Goal: Task Accomplishment & Management: Manage account settings

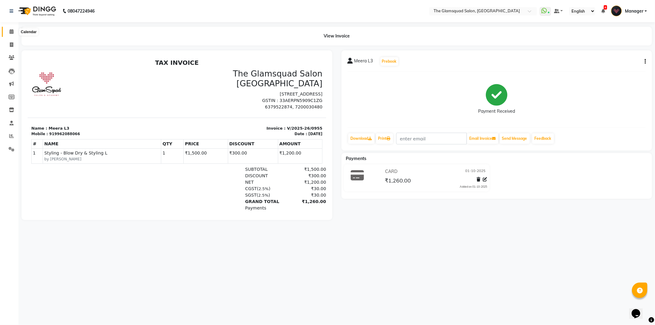
click at [12, 31] on icon at bounding box center [12, 31] width 4 height 5
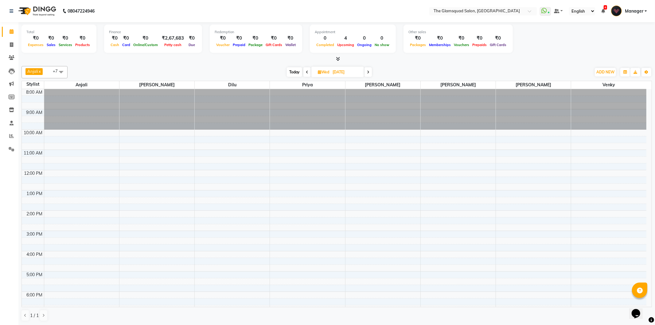
click at [294, 75] on span "Today" at bounding box center [294, 72] width 15 height 10
type input "02-10-2025"
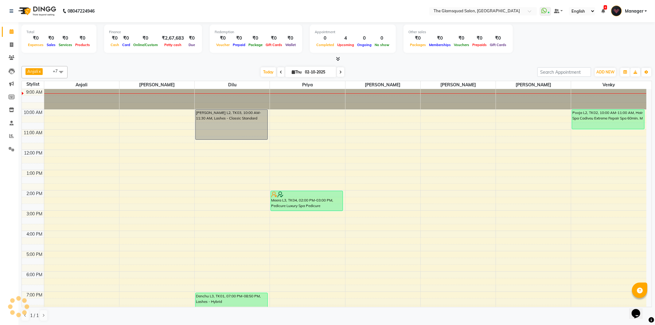
scroll to position [67, 0]
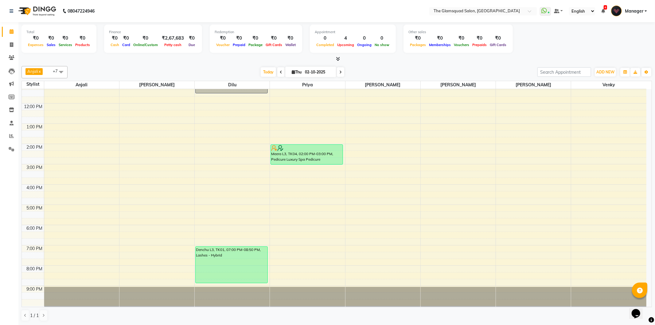
click at [315, 74] on input "02-10-2025" at bounding box center [318, 72] width 31 height 9
select select "10"
select select "2025"
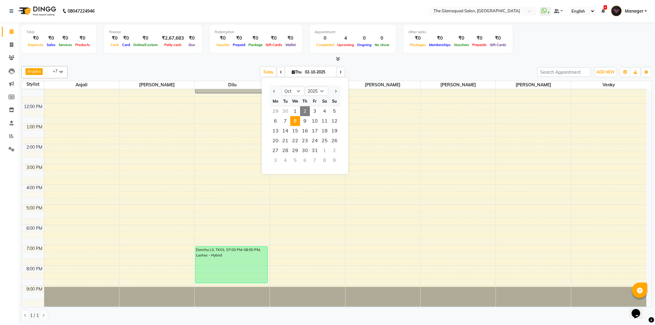
click at [293, 122] on span "8" at bounding box center [295, 121] width 10 height 10
type input "[DATE]"
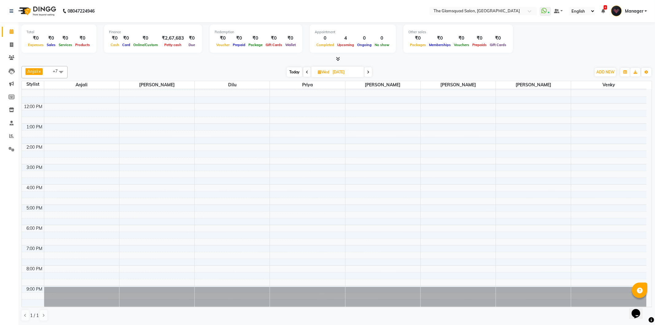
click at [70, 247] on div "8:00 AM 9:00 AM 10:00 AM 11:00 AM 12:00 PM 1:00 PM 2:00 PM 3:00 PM 4:00 PM 5:00…" at bounding box center [334, 164] width 625 height 284
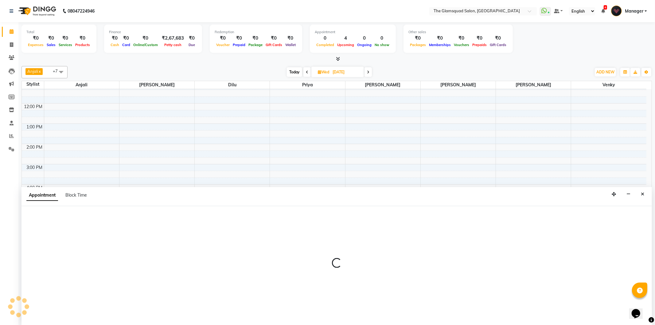
select select "36096"
select select "1140"
select select "tentative"
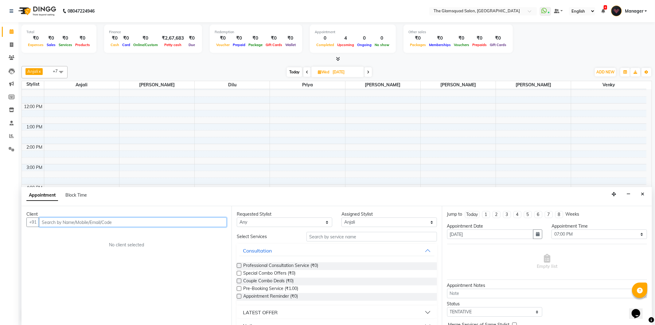
click at [194, 220] on input "text" at bounding box center [133, 223] width 188 height 10
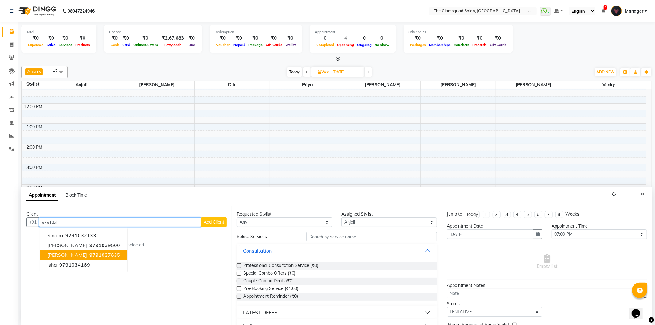
click at [96, 252] on span "979103" at bounding box center [98, 255] width 18 height 6
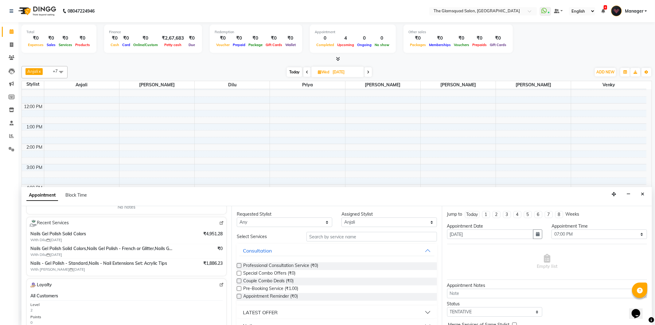
scroll to position [68, 0]
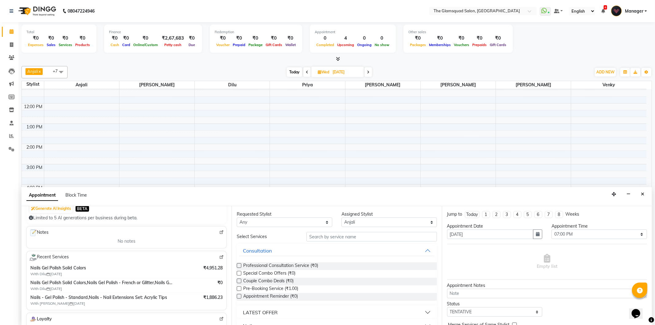
type input "9791037635"
click at [328, 238] on input "text" at bounding box center [372, 237] width 130 height 10
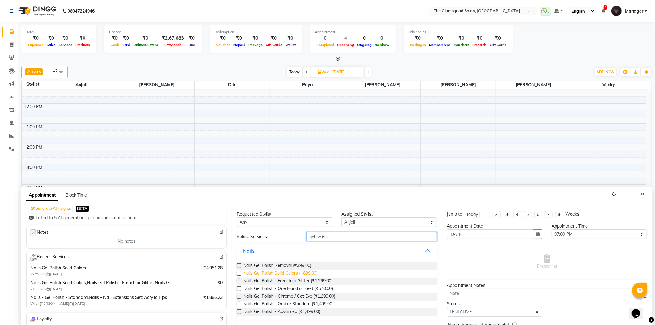
type input "gel polish"
click at [294, 271] on span "Nails Gel Polish Solid Colors (₹899.00)" at bounding box center [280, 274] width 74 height 8
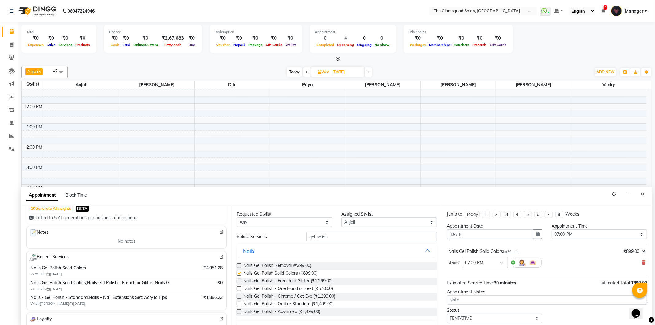
checkbox input "false"
click at [327, 237] on input "gel polish" at bounding box center [372, 237] width 130 height 10
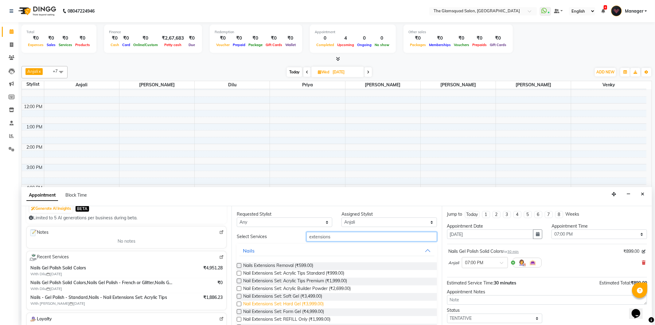
type input "extensions"
click at [309, 304] on span "Nail Extensions Set: Hard Gel (₹3,999.00)" at bounding box center [283, 305] width 81 height 8
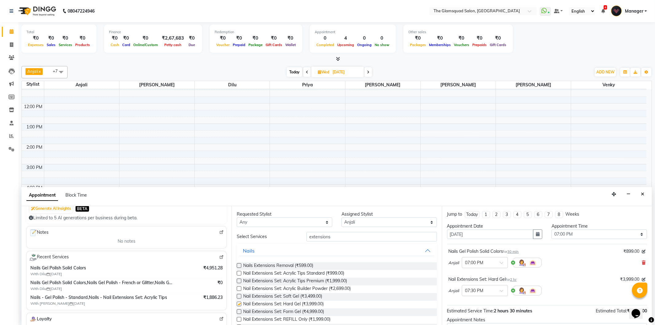
checkbox input "false"
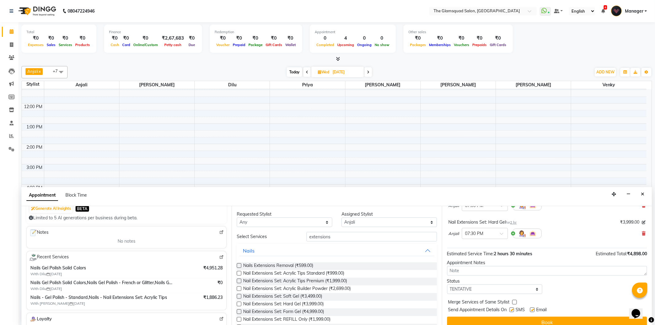
scroll to position [65, 0]
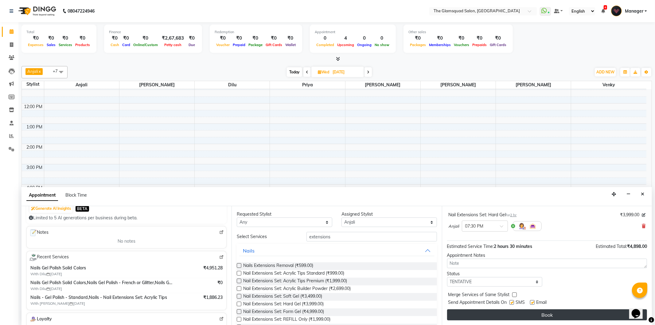
click at [538, 315] on button "Book" at bounding box center [547, 314] width 200 height 11
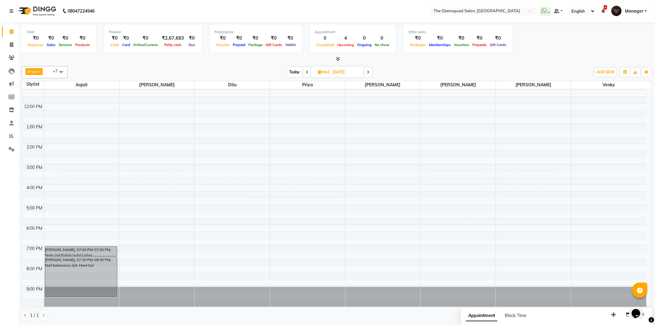
click at [294, 71] on span "Today" at bounding box center [294, 72] width 15 height 10
type input "02-10-2025"
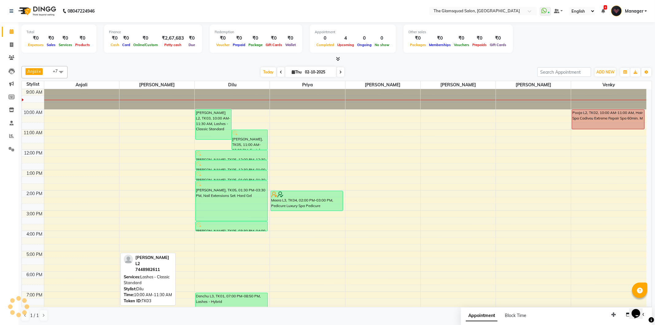
scroll to position [0, 0]
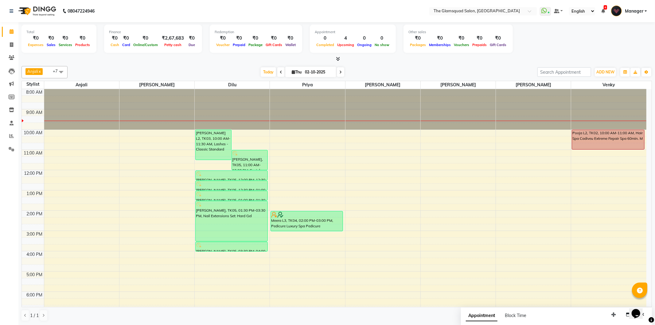
click at [306, 71] on input "02-10-2025" at bounding box center [318, 72] width 31 height 9
select select "10"
select select "2025"
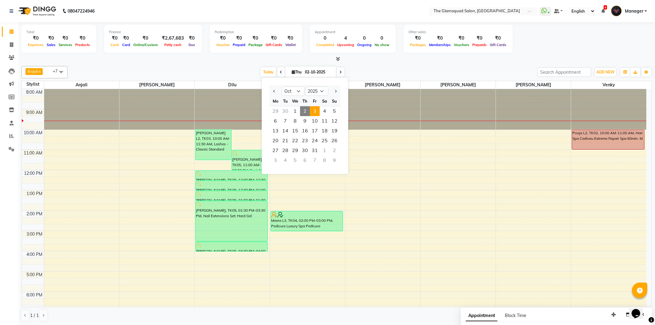
click at [317, 112] on span "3" at bounding box center [315, 111] width 10 height 10
type input "03-10-2025"
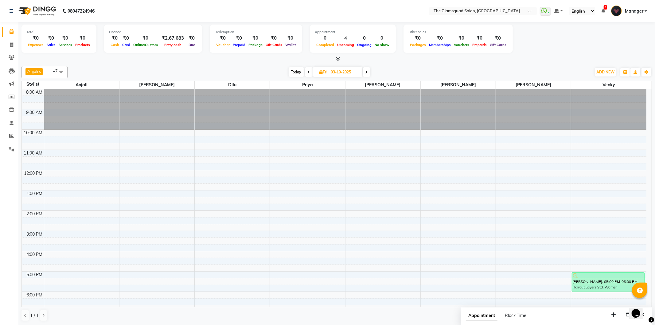
click at [207, 153] on div "8:00 AM 9:00 AM 10:00 AM 11:00 AM 12:00 PM 1:00 PM 2:00 PM 3:00 PM 4:00 PM 5:00…" at bounding box center [334, 231] width 625 height 284
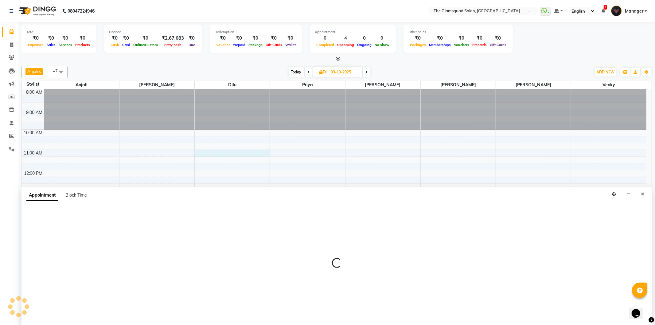
select select "34710"
select select "660"
select select "tentative"
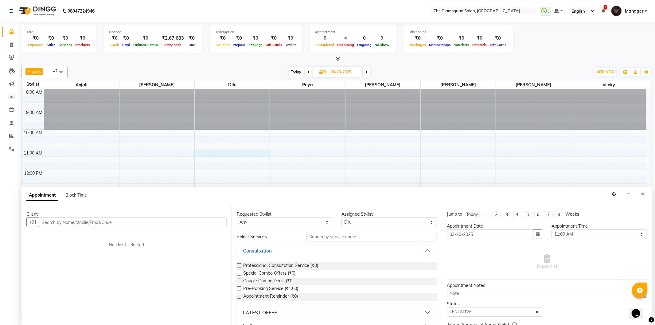
click at [139, 222] on input "text" at bounding box center [133, 223] width 188 height 10
type input "9026309950"
click at [205, 222] on span "Add Client" at bounding box center [214, 222] width 21 height 6
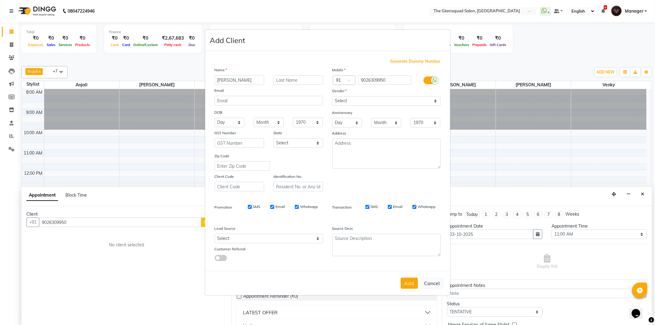
type input "Sonal"
type input "L2"
click at [351, 99] on select "Select Male Female Other Prefer Not To Say" at bounding box center [387, 101] width 108 height 10
select select "[DEMOGRAPHIC_DATA]"
click at [333, 96] on select "Select Male Female Other Prefer Not To Say" at bounding box center [387, 101] width 108 height 10
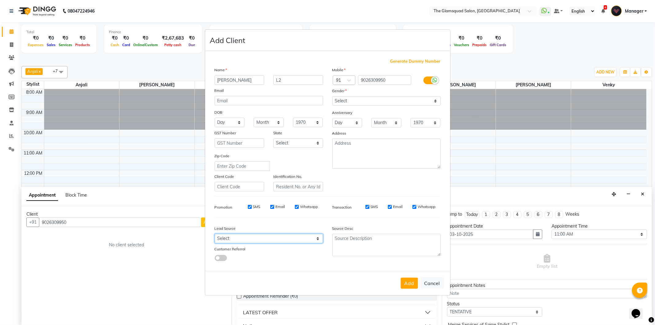
click at [266, 239] on select "Select Walk-in Referral Internet Friend Word of Mouth Advertisement Facebook Ju…" at bounding box center [269, 239] width 108 height 10
select select "34546"
click at [215, 234] on select "Select Walk-in Referral Internet Friend Word of Mouth Advertisement Facebook Ju…" at bounding box center [269, 239] width 108 height 10
click at [406, 287] on button "Add" at bounding box center [409, 283] width 17 height 11
select select
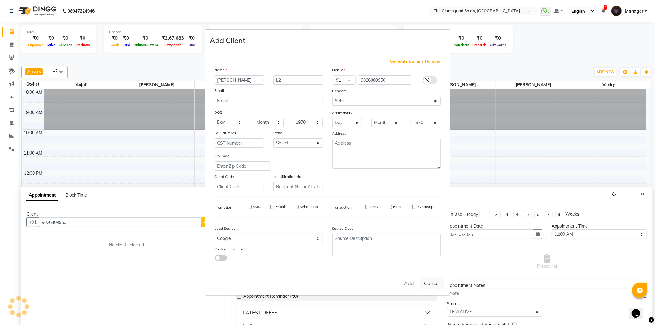
select select
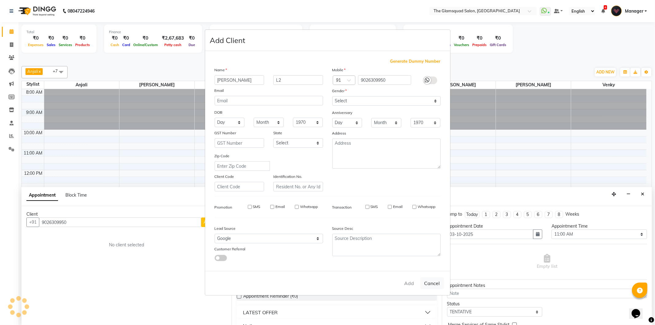
select select
checkbox input "false"
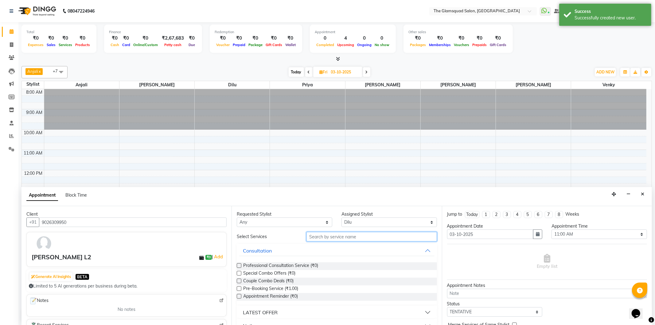
click at [321, 234] on input "text" at bounding box center [372, 237] width 130 height 10
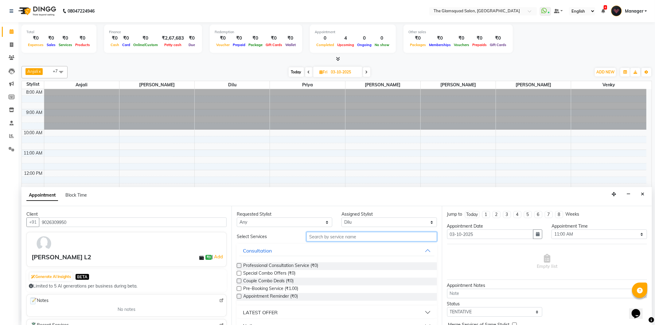
type input "l"
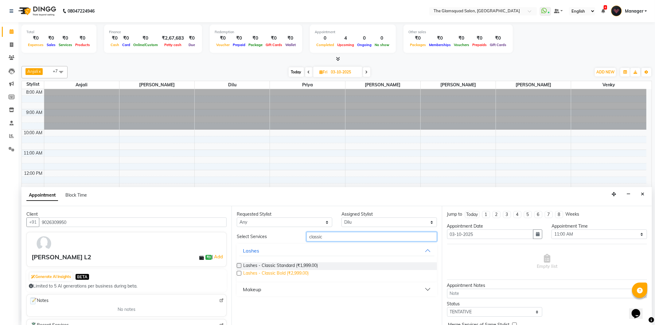
type input "classic"
click at [299, 274] on span "Lashes - Classic Bold (₹2,999.00)" at bounding box center [275, 274] width 65 height 8
checkbox input "false"
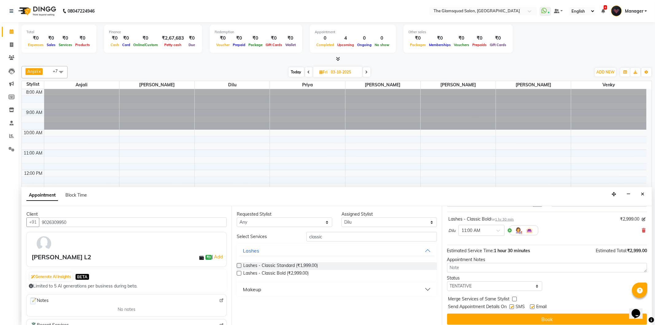
scroll to position [37, 0]
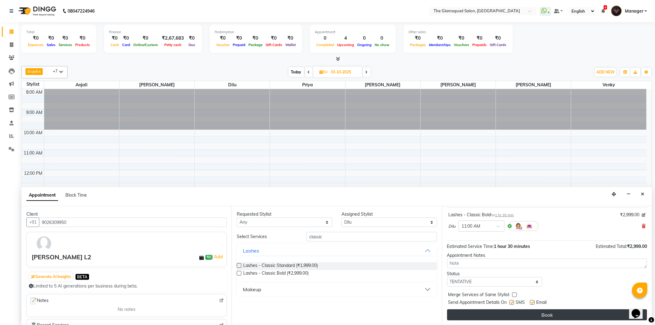
click at [530, 313] on button "Book" at bounding box center [547, 314] width 200 height 11
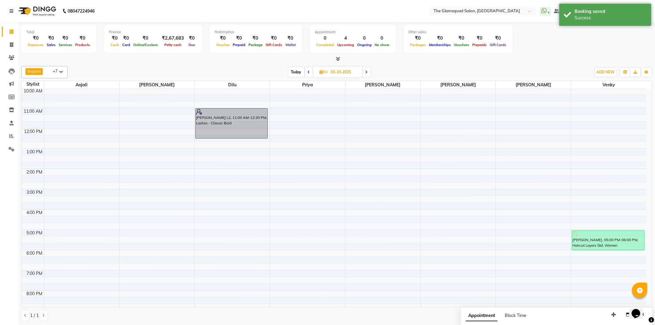
scroll to position [0, 0]
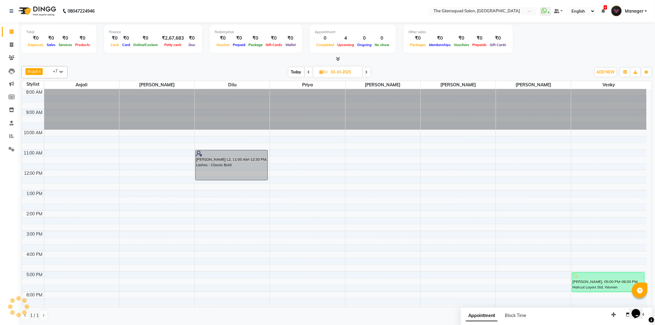
click at [298, 72] on span "Today" at bounding box center [296, 72] width 15 height 10
type input "02-10-2025"
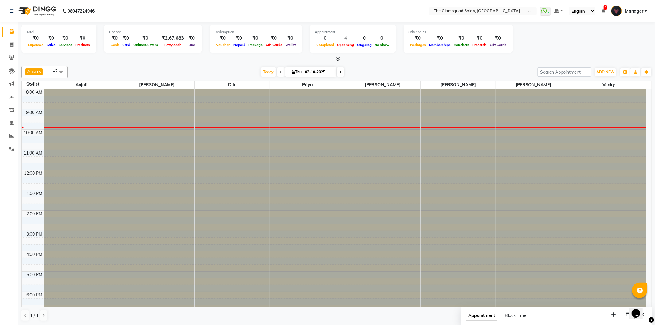
scroll to position [20, 0]
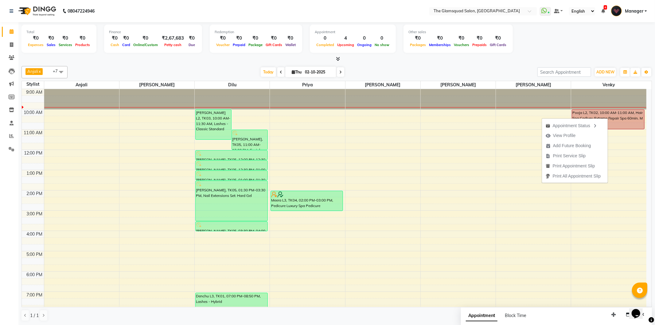
click at [536, 45] on div "Total ₹0 Expenses ₹0 Sales ₹0 Services ₹0 Products Finance ₹0 Cash ₹0 Card ₹0 O…" at bounding box center [337, 40] width 631 height 30
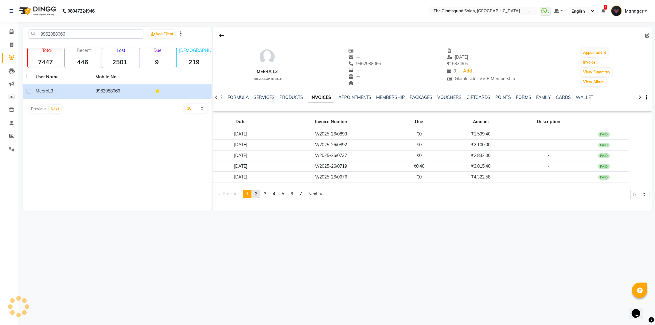
click at [258, 193] on span "2" at bounding box center [256, 194] width 2 height 6
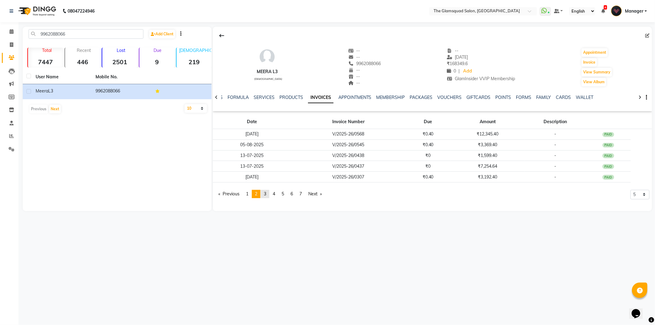
click at [266, 194] on span "3" at bounding box center [265, 194] width 2 height 6
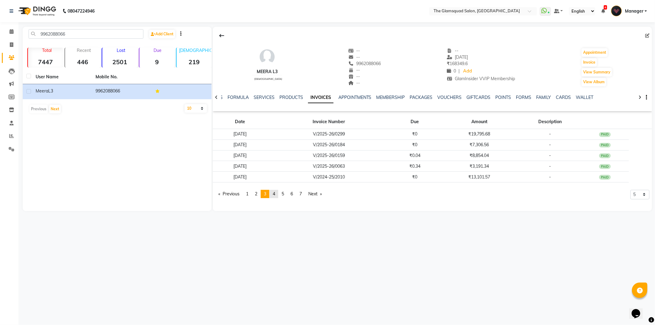
click at [273, 193] on link "page 4" at bounding box center [274, 194] width 9 height 8
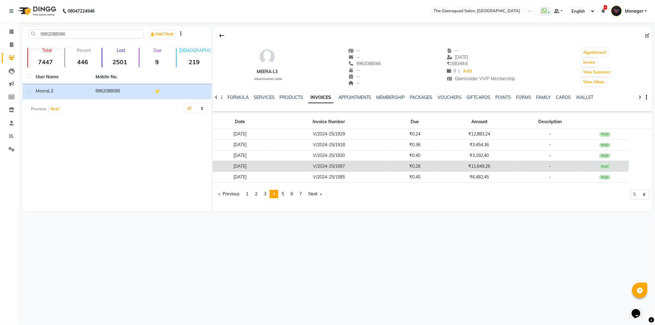
click at [302, 167] on td "V/2024-25/1697" at bounding box center [329, 166] width 124 height 11
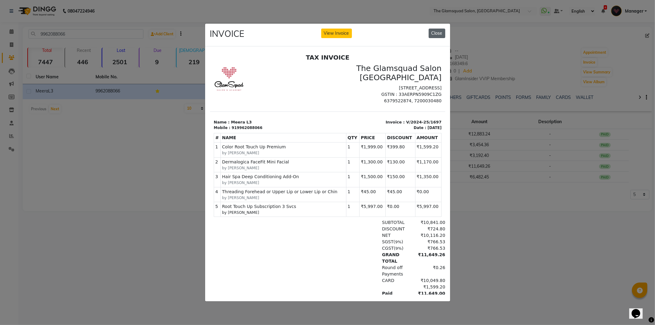
click at [434, 33] on button "Close" at bounding box center [437, 34] width 17 height 10
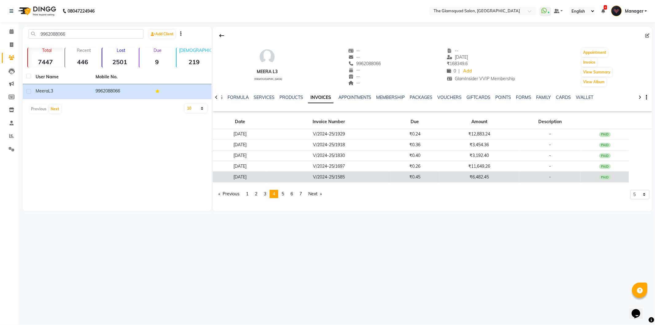
click at [265, 175] on td "[DATE]" at bounding box center [240, 177] width 54 height 11
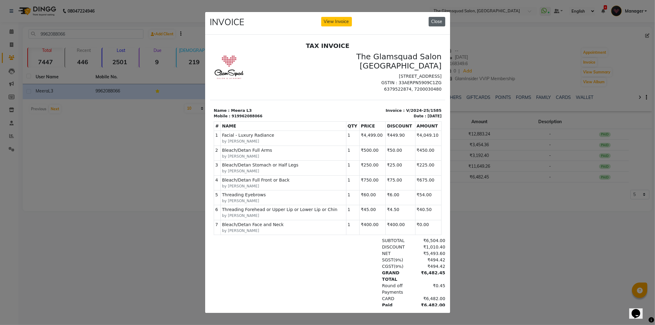
click at [434, 18] on button "Close" at bounding box center [437, 22] width 17 height 10
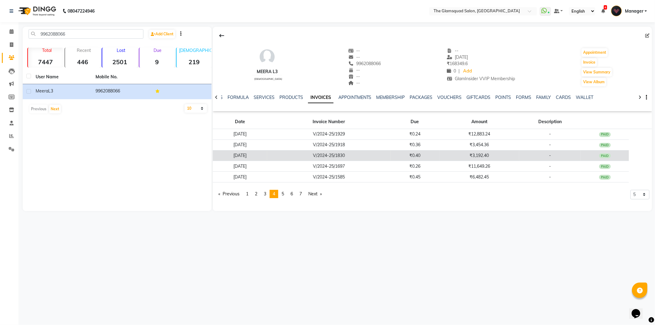
click at [391, 154] on td "V/2024-25/1830" at bounding box center [329, 155] width 124 height 11
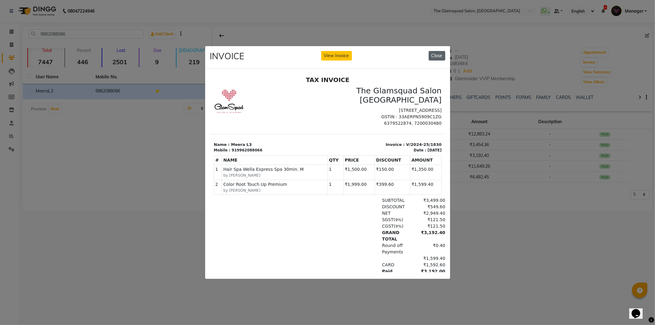
drag, startPoint x: 437, startPoint y: 54, endPoint x: 220, endPoint y: 12, distance: 220.9
click at [437, 54] on button "Close" at bounding box center [437, 56] width 17 height 10
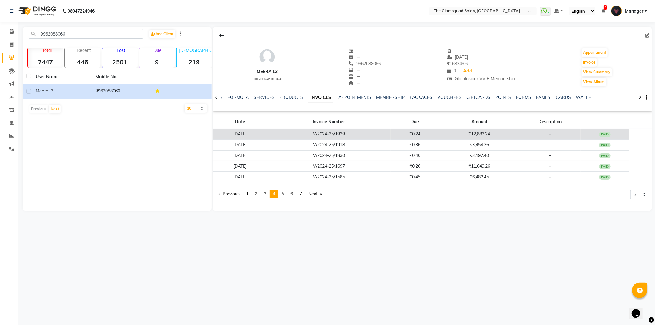
click at [371, 135] on td "V/2024-25/1929" at bounding box center [329, 134] width 124 height 11
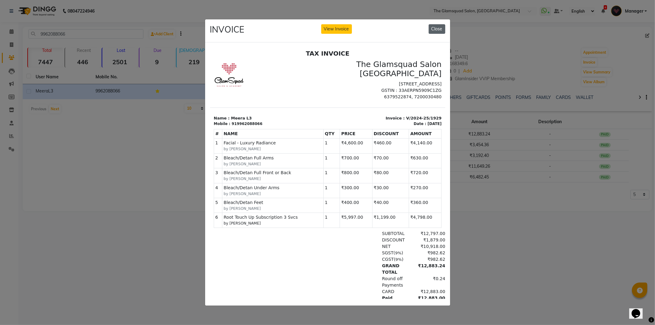
click at [432, 29] on button "Close" at bounding box center [437, 29] width 17 height 10
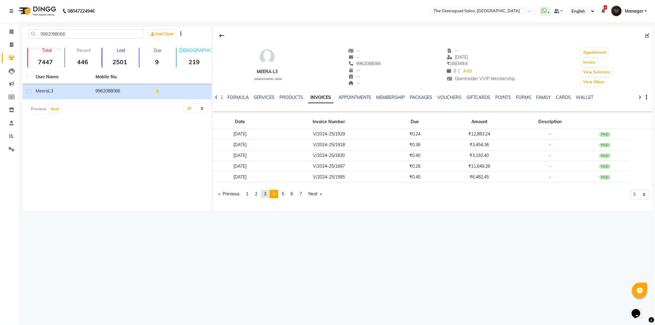
click at [266, 195] on span "3" at bounding box center [265, 194] width 2 height 6
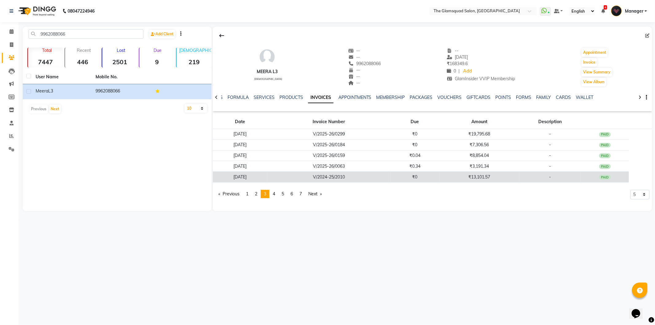
click at [267, 177] on td "[DATE]" at bounding box center [240, 177] width 54 height 11
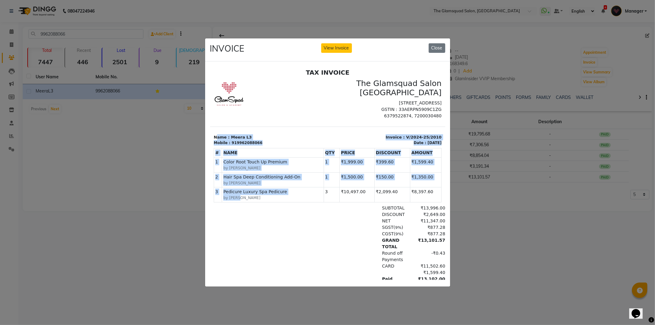
drag, startPoint x: 243, startPoint y: 199, endPoint x: 216, endPoint y: 134, distance: 70.3
click at [216, 134] on div "TAX INVOICE The Glamsquad Salon [GEOGRAPHIC_DATA] [STREET_ADDRESS] GSTIN : 33AE…" at bounding box center [327, 176] width 235 height 214
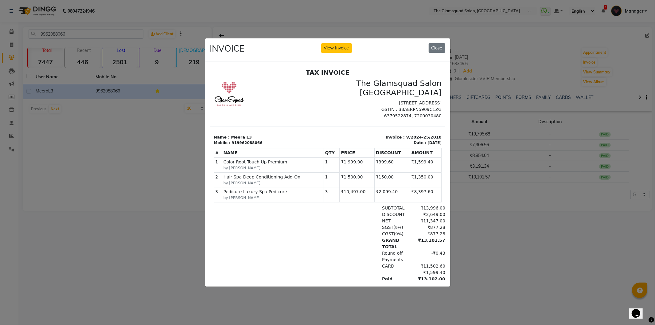
click at [286, 239] on div "GRAND TOTAL ₹13,101.57" at bounding box center [365, 243] width 159 height 13
click at [435, 49] on button "Close" at bounding box center [437, 48] width 17 height 10
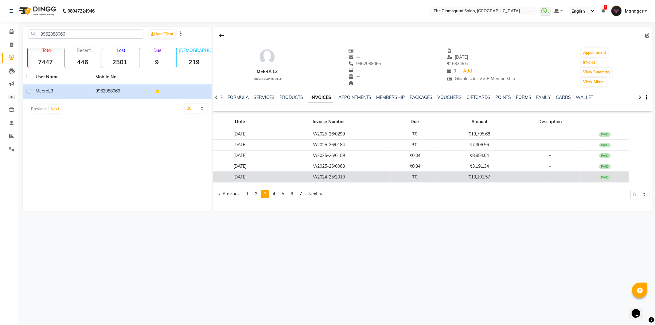
click at [267, 177] on td "[DATE]" at bounding box center [240, 177] width 54 height 11
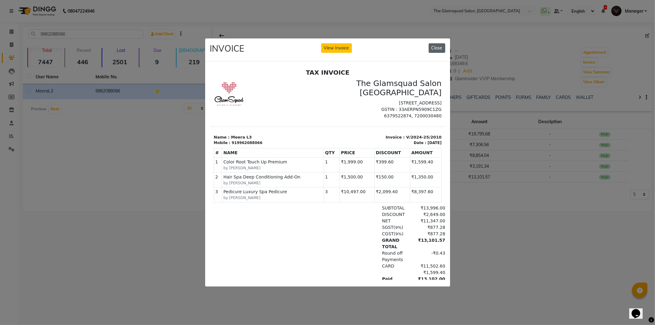
click at [431, 48] on button "Close" at bounding box center [437, 48] width 17 height 10
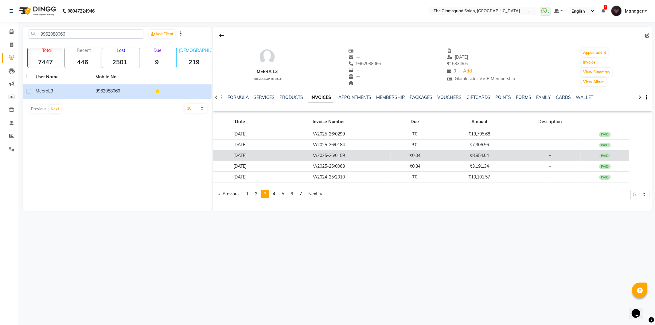
click at [267, 155] on td "[DATE]" at bounding box center [240, 155] width 54 height 11
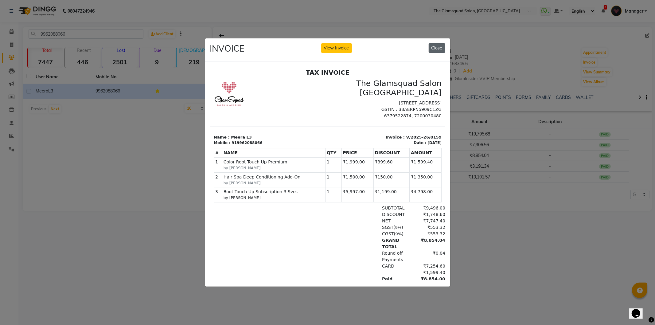
click at [435, 45] on button "Close" at bounding box center [437, 48] width 17 height 10
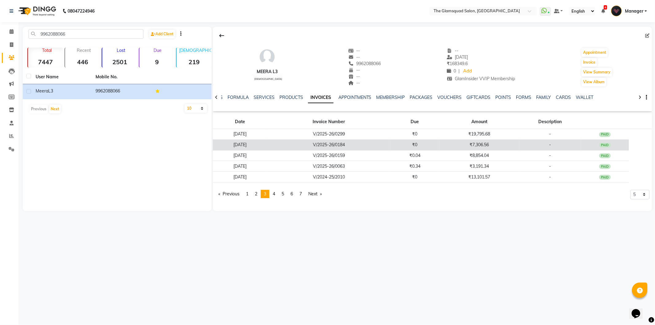
click at [299, 143] on td "V/2025-26/0184" at bounding box center [329, 145] width 124 height 11
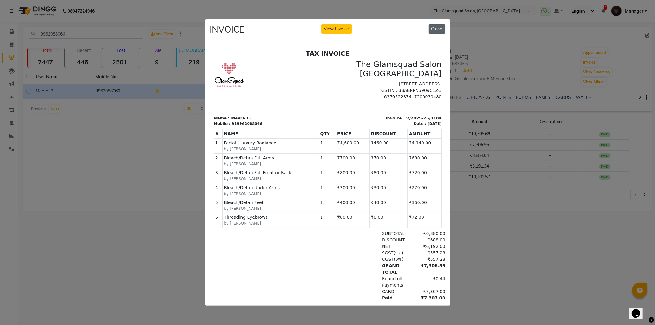
click at [433, 24] on button "Close" at bounding box center [437, 29] width 17 height 10
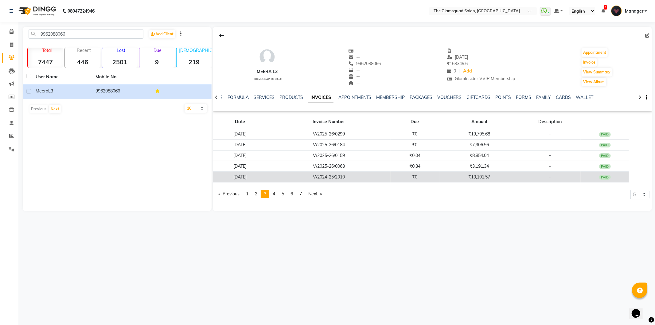
click at [267, 179] on td "[DATE]" at bounding box center [240, 177] width 54 height 11
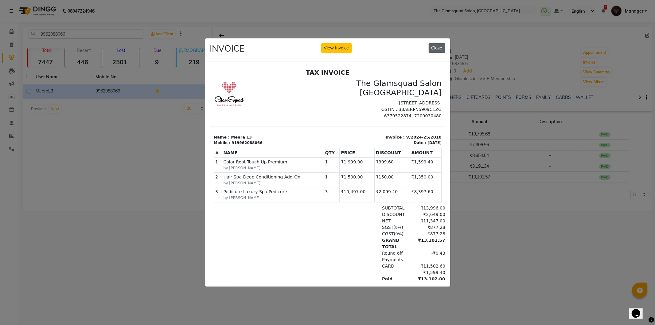
click at [434, 44] on button "Close" at bounding box center [437, 48] width 17 height 10
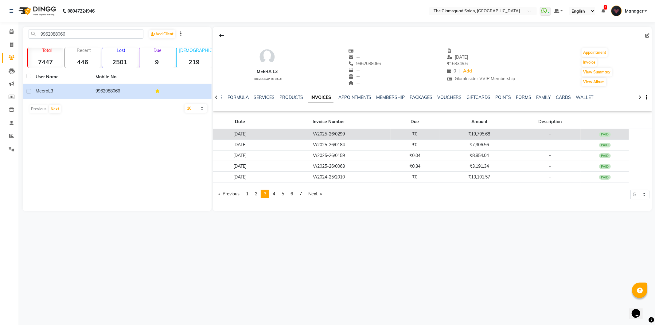
click at [312, 134] on td "V/2025-26/0299" at bounding box center [329, 134] width 124 height 11
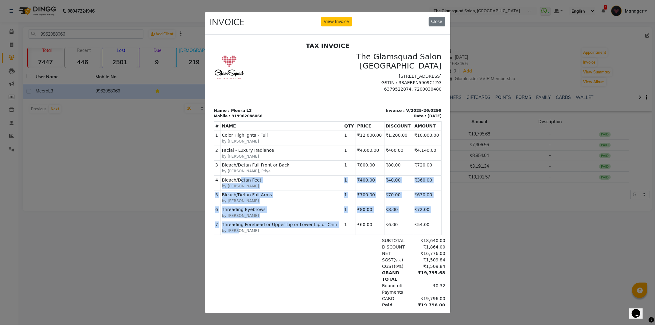
drag, startPoint x: 251, startPoint y: 232, endPoint x: 234, endPoint y: 169, distance: 65.7
click at [234, 170] on tbody "1 SERVICE Color Highlights - Full by [PERSON_NAME] 2 3 4 5" at bounding box center [328, 183] width 228 height 104
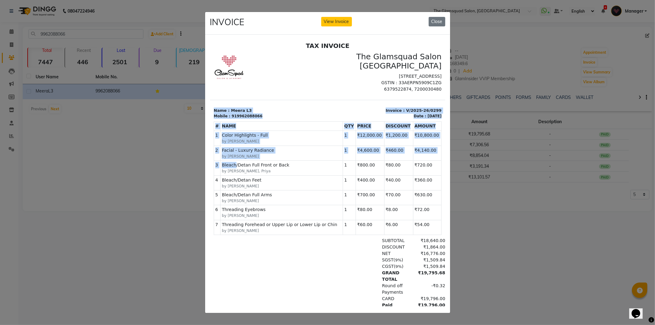
drag, startPoint x: 213, startPoint y: 107, endPoint x: 233, endPoint y: 165, distance: 61.2
click at [233, 165] on div "TAX INVOICE The Glamsquad Salon [GEOGRAPHIC_DATA] [STREET_ADDRESS] GSTIN : 33AE…" at bounding box center [327, 175] width 235 height 266
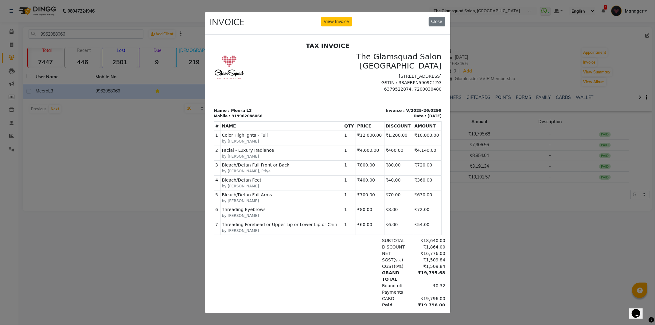
click at [245, 211] on span "Threading Eyebrows" at bounding box center [282, 210] width 120 height 6
click at [440, 19] on button "Close" at bounding box center [437, 22] width 17 height 10
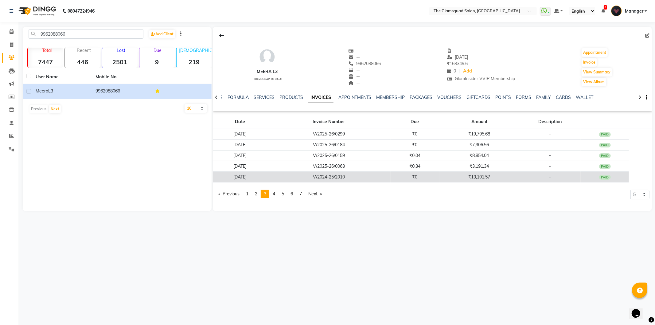
click at [241, 173] on td "[DATE]" at bounding box center [240, 177] width 54 height 11
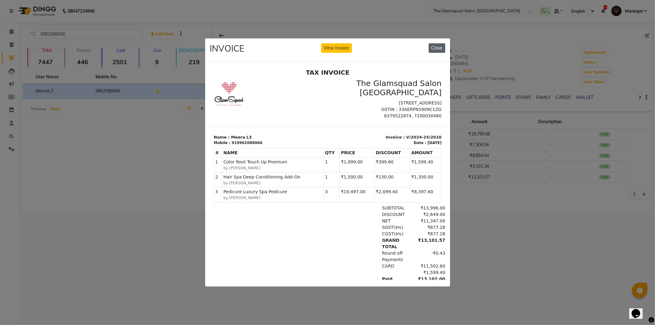
click at [434, 46] on button "Close" at bounding box center [437, 48] width 17 height 10
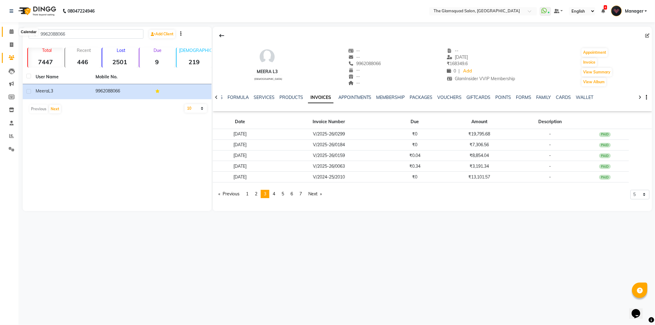
click at [13, 31] on icon at bounding box center [12, 31] width 4 height 5
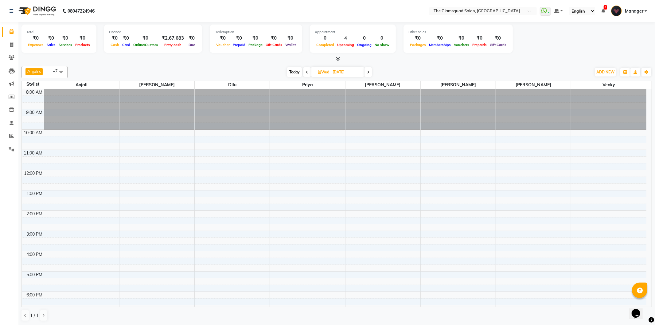
click at [291, 72] on span "Today" at bounding box center [294, 72] width 15 height 10
type input "02-10-2025"
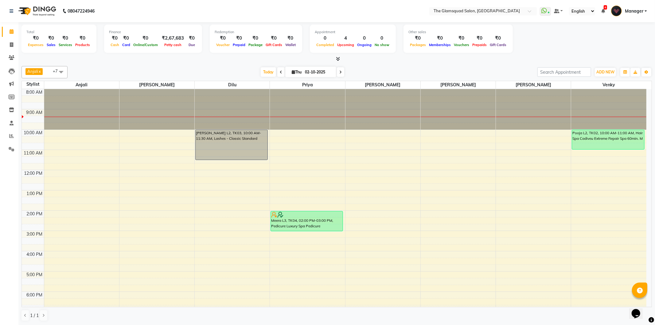
scroll to position [34, 0]
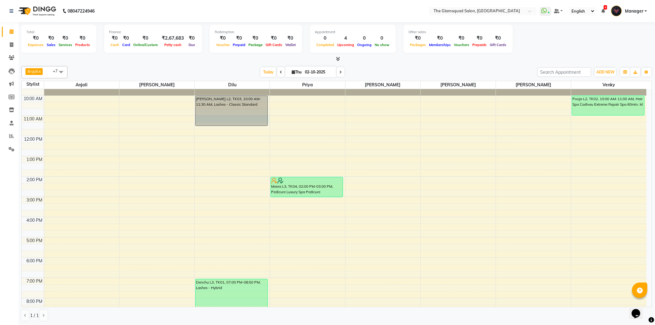
click at [269, 120] on div "8:00 AM 9:00 AM 10:00 AM 11:00 AM 12:00 PM 1:00 PM 2:00 PM 3:00 PM 4:00 PM 5:00…" at bounding box center [334, 197] width 625 height 284
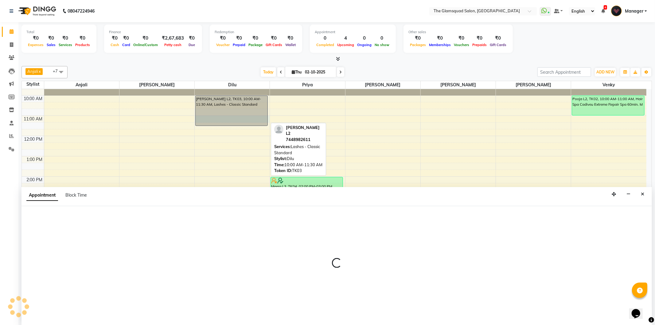
select select "34710"
select select "660"
select select "tentative"
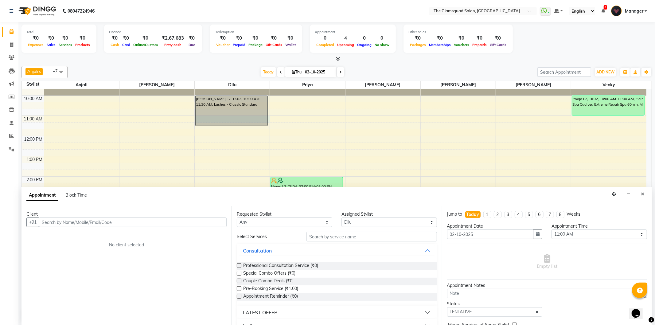
click at [157, 224] on input "text" at bounding box center [133, 223] width 188 height 10
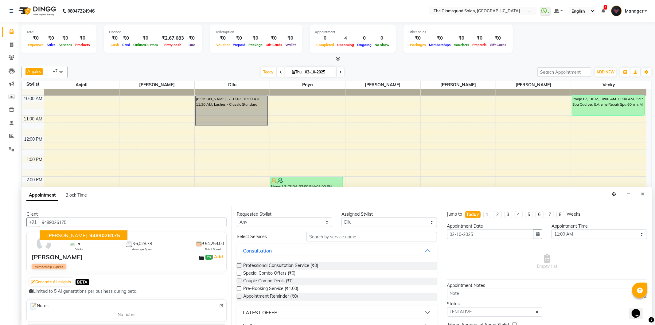
click at [109, 235] on button "[PERSON_NAME] 9489026175" at bounding box center [84, 235] width 88 height 10
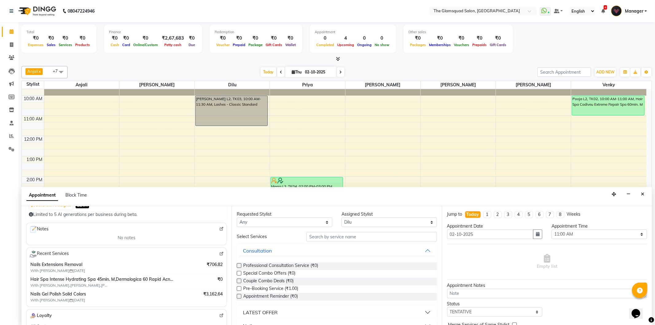
scroll to position [68, 0]
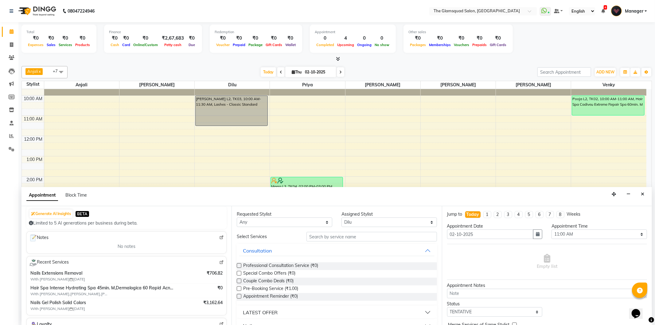
type input "9489026175"
click at [318, 238] on input "text" at bounding box center [372, 237] width 130 height 10
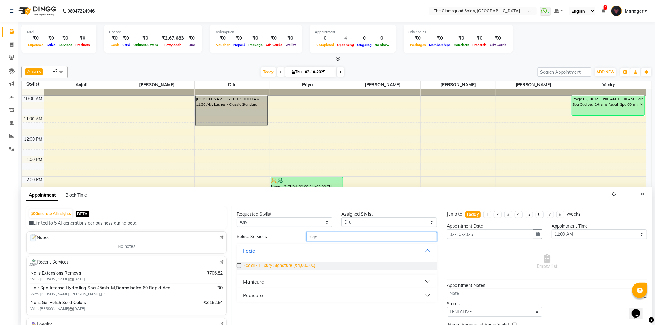
type input "sign"
click at [305, 266] on span "Facial - Luxury Signature (₹4,000.00)" at bounding box center [279, 266] width 72 height 8
checkbox input "false"
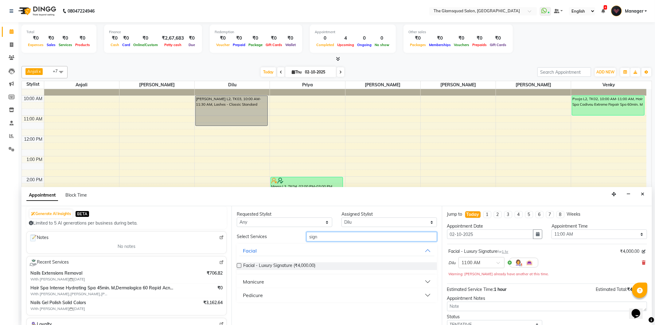
click at [310, 238] on input "sign" at bounding box center [372, 237] width 130 height 10
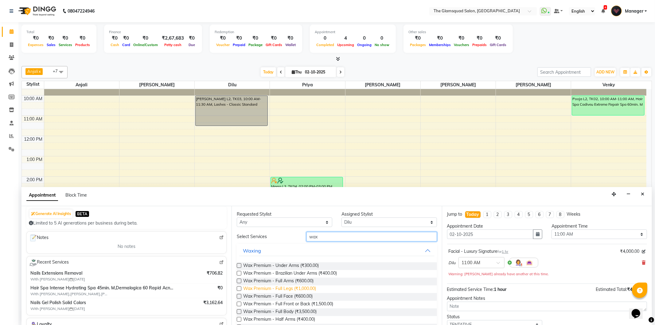
type input "wax"
click at [290, 286] on span "Wax Premium - Full Legs (₹1,000.00)" at bounding box center [279, 289] width 73 height 8
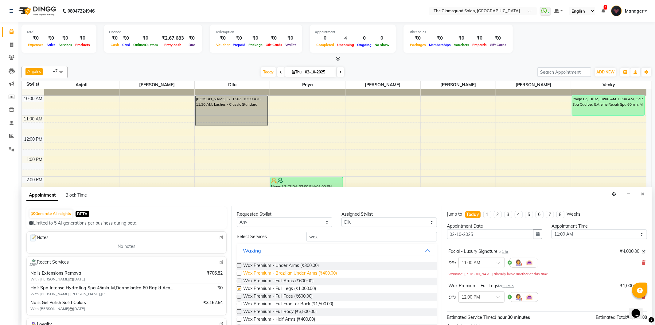
checkbox input "false"
click at [291, 277] on span "Wax Premium - Brazilian Under Arms (₹400.00)" at bounding box center [290, 274] width 94 height 8
click at [293, 271] on span "Wax Premium - Brazilian Under Arms (₹400.00)" at bounding box center [290, 274] width 94 height 8
checkbox input "false"
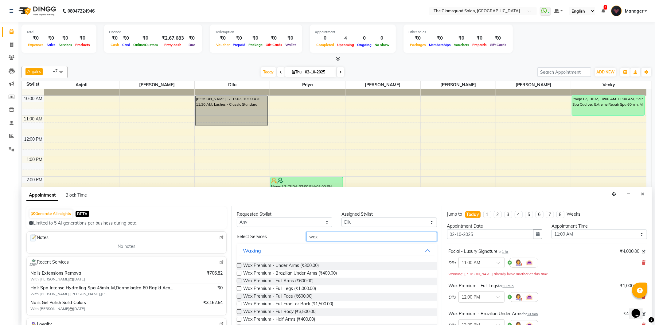
click at [337, 237] on input "wax" at bounding box center [372, 237] width 130 height 10
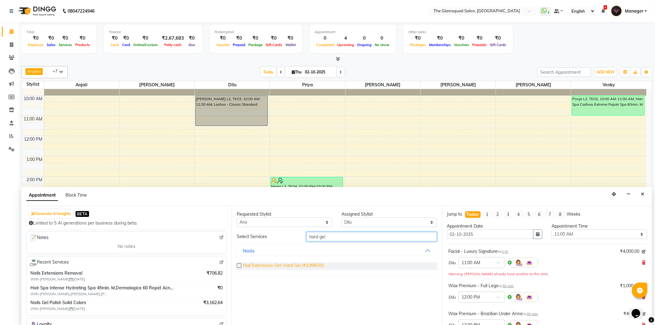
type input "hard gel"
click at [271, 267] on span "Nail Extensions Set: Hard Gel (₹3,999.00)" at bounding box center [283, 266] width 81 height 8
checkbox input "false"
click at [315, 238] on input "hard gel" at bounding box center [372, 237] width 130 height 10
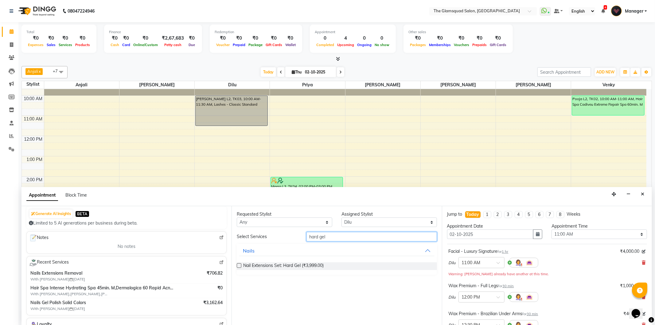
click at [315, 238] on input "hard gel" at bounding box center [372, 237] width 130 height 10
type input "eyebrows"
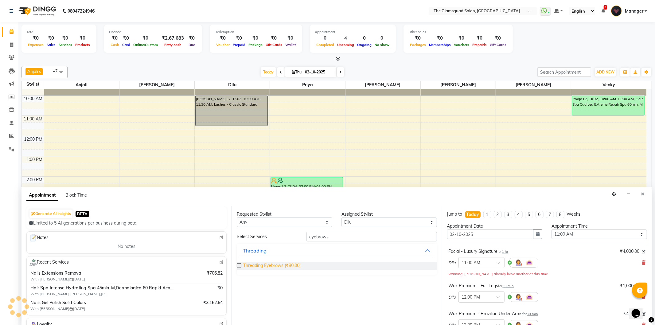
click at [283, 264] on span "Threading Eyebrows (₹80.00)" at bounding box center [271, 266] width 57 height 8
checkbox input "false"
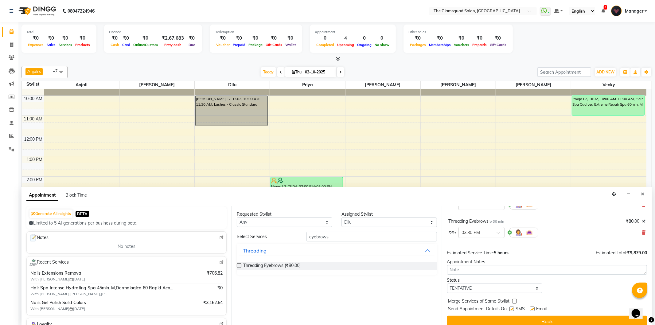
scroll to position [183, 0]
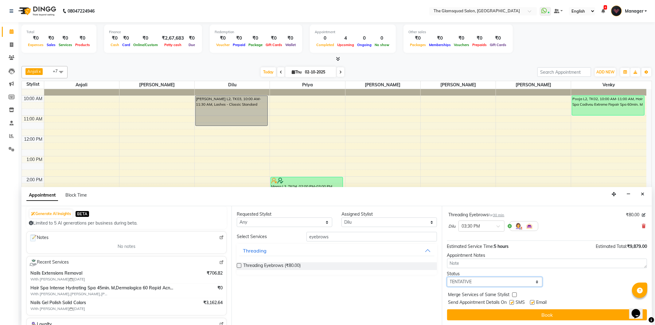
click at [497, 284] on select "Select TENTATIVE CONFIRM CHECK-IN UPCOMING" at bounding box center [495, 282] width 96 height 10
select select "confirm booking"
click at [447, 277] on select "Select TENTATIVE CONFIRM CHECK-IN UPCOMING" at bounding box center [495, 282] width 96 height 10
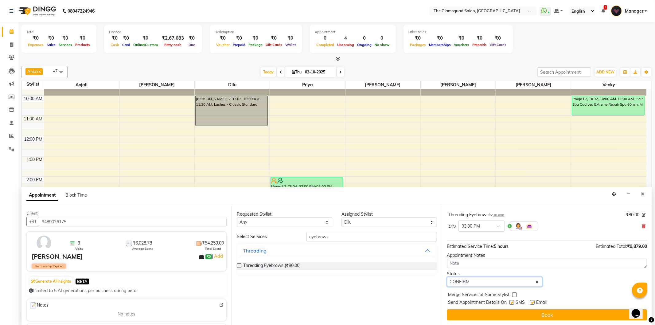
scroll to position [0, 0]
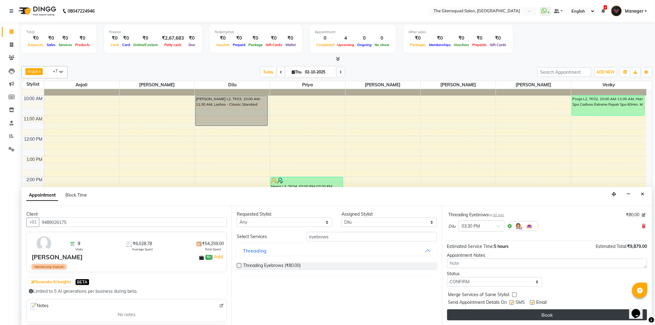
click at [533, 312] on button "Book" at bounding box center [547, 314] width 200 height 11
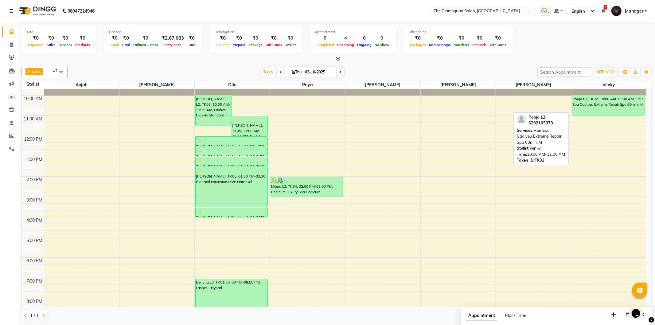
click at [609, 109] on div "Pooja L2, TK02, 10:00 AM-11:00 AM, Hair Spa Cadiveu Extreme Repair Spa 60min. M" at bounding box center [609, 105] width 72 height 19
select select "6"
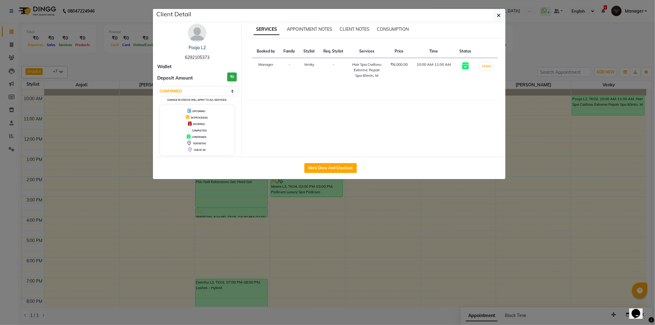
click at [210, 54] on div "Pooja L2 6292105373" at bounding box center [198, 53] width 80 height 16
click at [198, 58] on span "6292105373" at bounding box center [197, 58] width 25 height 6
copy span "6292105373"
click at [499, 13] on icon "button" at bounding box center [500, 15] width 4 height 5
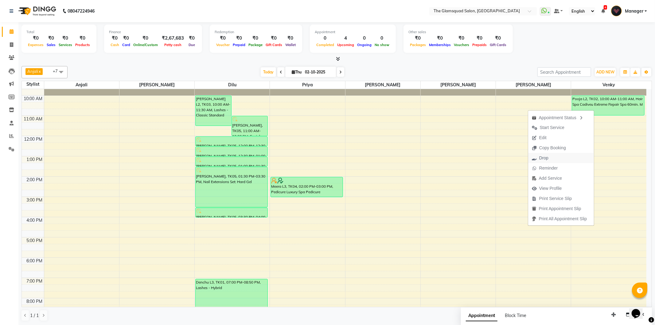
click at [561, 159] on button "Drop" at bounding box center [562, 158] width 66 height 10
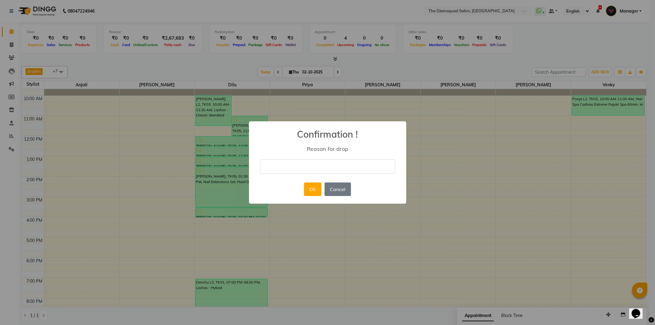
click at [331, 169] on input "text" at bounding box center [327, 166] width 135 height 14
type input "no show"
click at [311, 191] on button "OK" at bounding box center [313, 190] width 18 height 14
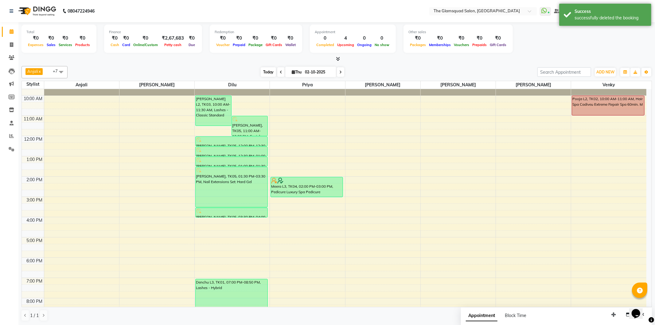
click at [261, 74] on span "Today" at bounding box center [268, 72] width 15 height 10
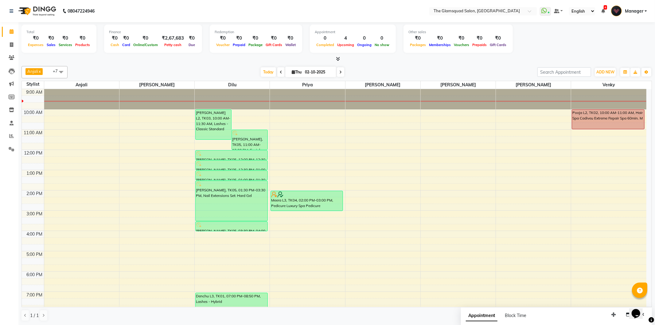
click at [310, 73] on input "02-10-2025" at bounding box center [318, 72] width 31 height 9
select select "10"
select select "2025"
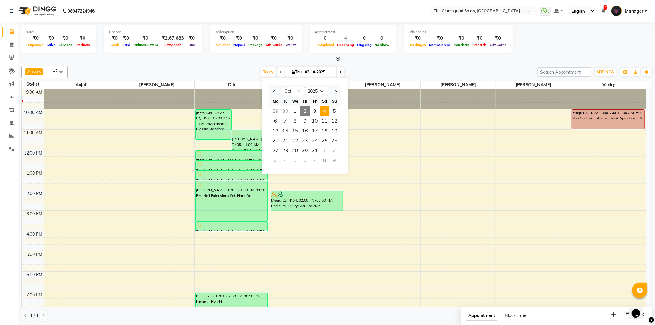
click at [326, 109] on span "4" at bounding box center [325, 111] width 10 height 10
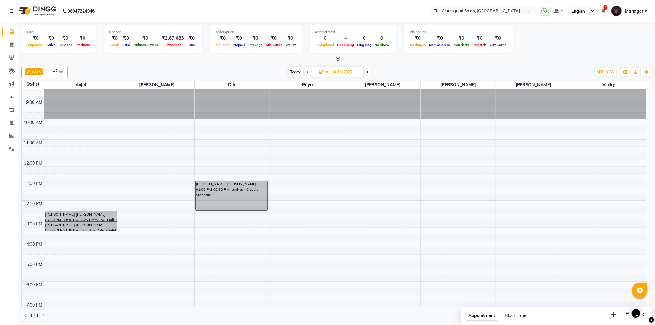
scroll to position [0, 0]
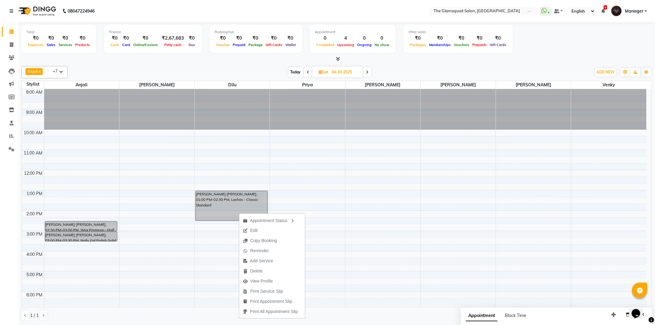
click at [214, 65] on div "Anjali x [PERSON_NAME] x [PERSON_NAME] x Priya x Dilu x Venky x [PERSON_NAME] x…" at bounding box center [337, 194] width 631 height 260
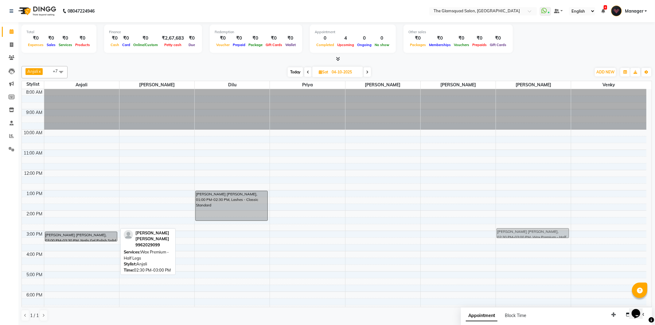
drag, startPoint x: 105, startPoint y: 225, endPoint x: 530, endPoint y: 231, distance: 425.1
click at [530, 231] on tr "[PERSON_NAME] [PERSON_NAME], 02:30 PM-03:00 PM, Wax Premium - Half Legs Shivli …" at bounding box center [334, 231] width 625 height 284
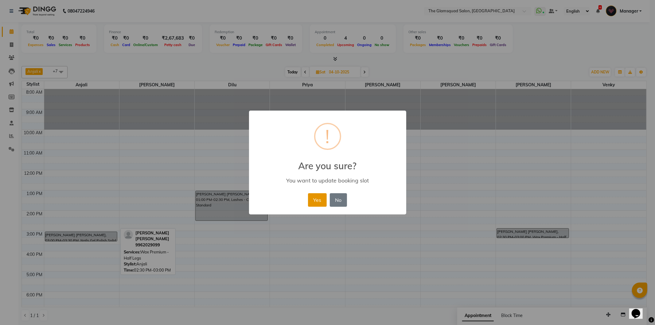
click at [315, 204] on button "Yes" at bounding box center [317, 200] width 19 height 14
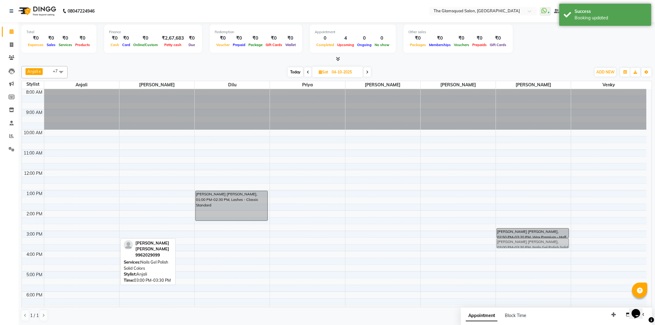
drag, startPoint x: 94, startPoint y: 234, endPoint x: 530, endPoint y: 243, distance: 435.5
click at [530, 243] on tr "[PERSON_NAME] [PERSON_NAME], 03:00 PM-03:30 PM, Nails Gel Polish Solid Colors S…" at bounding box center [334, 231] width 625 height 284
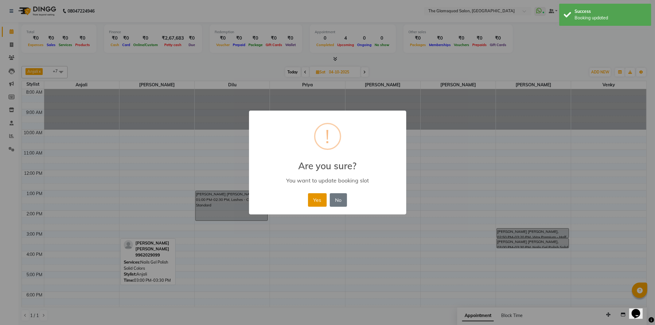
click at [317, 202] on button "Yes" at bounding box center [317, 200] width 19 height 14
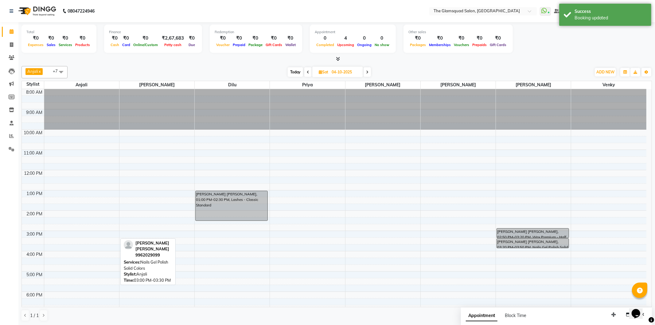
click at [296, 71] on span "Today" at bounding box center [295, 72] width 15 height 10
type input "02-10-2025"
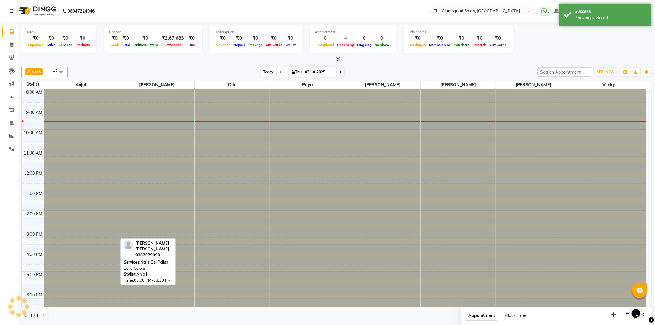
scroll to position [20, 0]
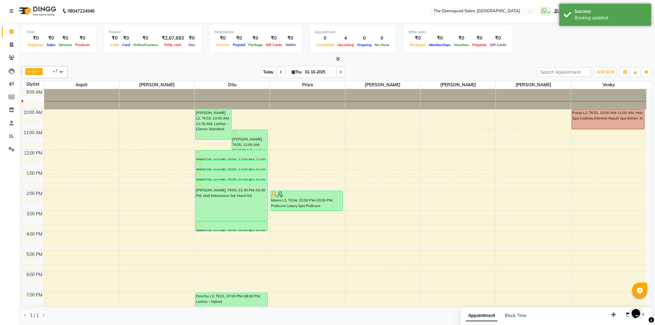
click at [266, 70] on span "Today" at bounding box center [268, 72] width 15 height 10
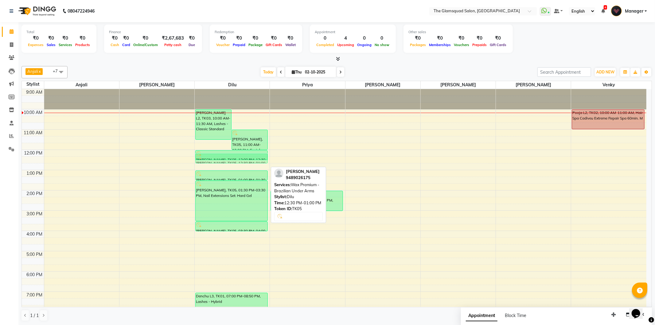
drag, startPoint x: 240, startPoint y: 163, endPoint x: 239, endPoint y: 157, distance: 6.2
click at [239, 157] on div "[PERSON_NAME] L2, TK03, 10:00 AM-11:30 AM, Lashes - Classic Standard [PERSON_NA…" at bounding box center [232, 211] width 75 height 284
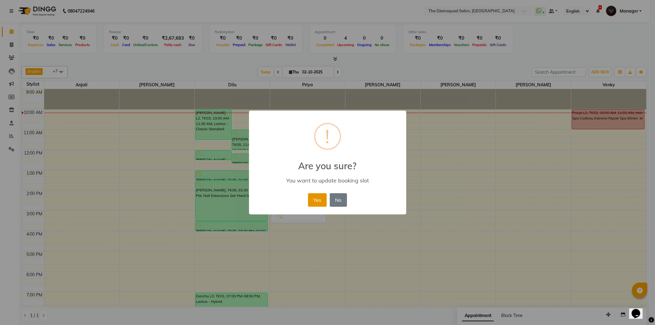
click at [313, 200] on button "Yes" at bounding box center [317, 200] width 19 height 14
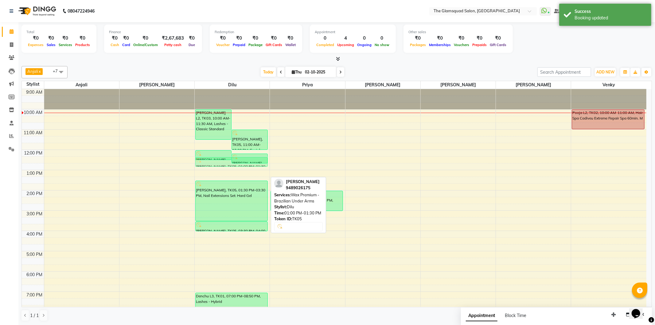
drag, startPoint x: 238, startPoint y: 174, endPoint x: 237, endPoint y: 158, distance: 15.4
click at [237, 158] on div "[PERSON_NAME] L2, TK03, 10:00 AM-11:30 AM, Lashes - Classic Standard [PERSON_NA…" at bounding box center [232, 211] width 75 height 284
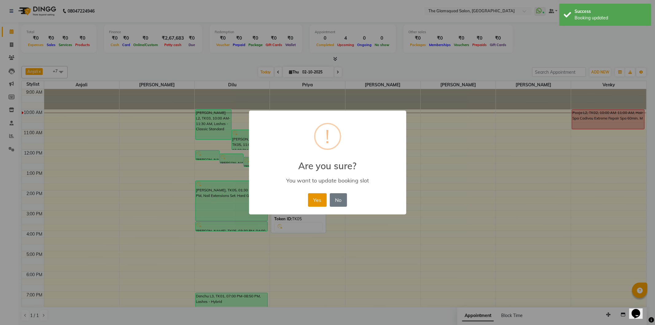
click at [312, 198] on button "Yes" at bounding box center [317, 200] width 19 height 14
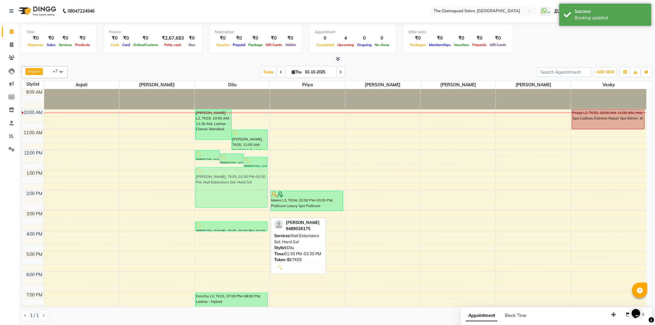
drag, startPoint x: 234, startPoint y: 187, endPoint x: 232, endPoint y: 175, distance: 12.2
click at [232, 175] on div "[PERSON_NAME], TK05, 12:00 PM-12:30 PM, Wax Premium - Full Legs [PERSON_NAME], …" at bounding box center [232, 211] width 75 height 284
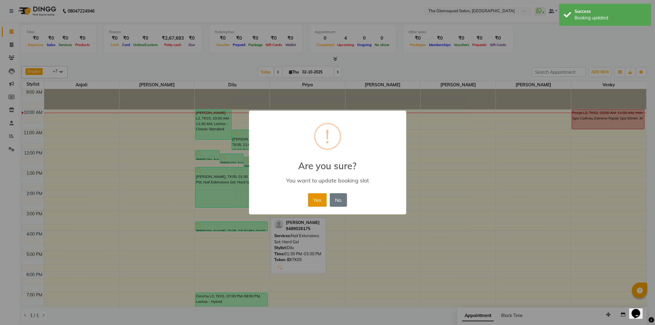
click at [311, 198] on button "Yes" at bounding box center [317, 200] width 19 height 14
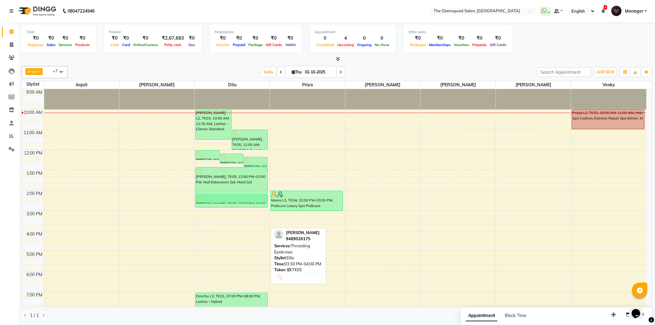
drag, startPoint x: 232, startPoint y: 226, endPoint x: 232, endPoint y: 199, distance: 26.7
click at [232, 199] on div "[PERSON_NAME], TK05, 12:00 PM-12:30 PM, Wax Premium - Full Legs [PERSON_NAME], …" at bounding box center [232, 211] width 75 height 284
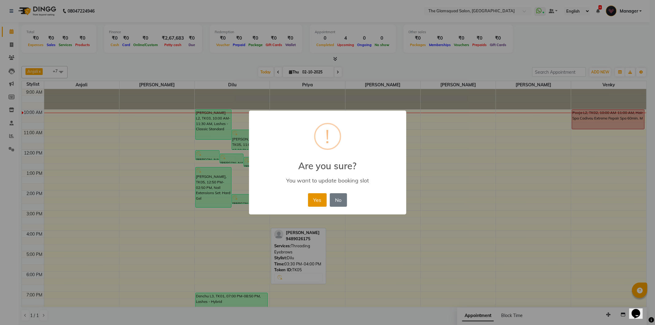
click at [315, 201] on button "Yes" at bounding box center [317, 200] width 19 height 14
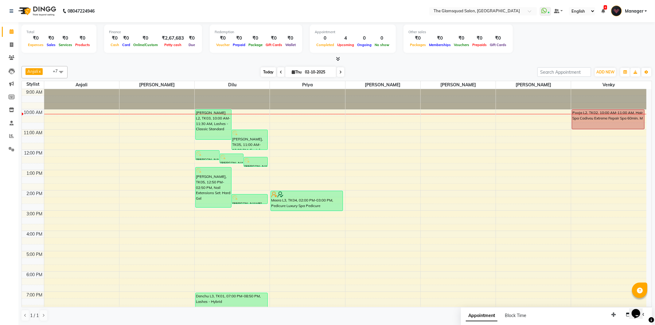
click at [264, 71] on span "Today" at bounding box center [268, 72] width 15 height 10
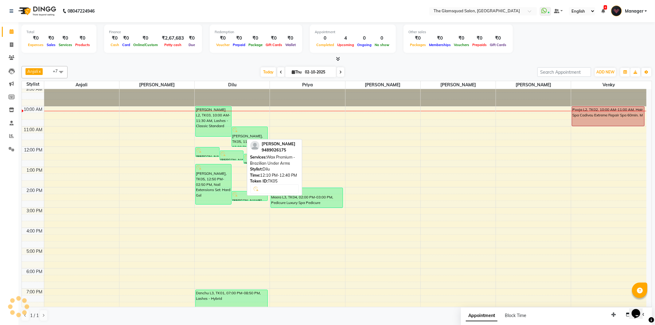
scroll to position [7, 0]
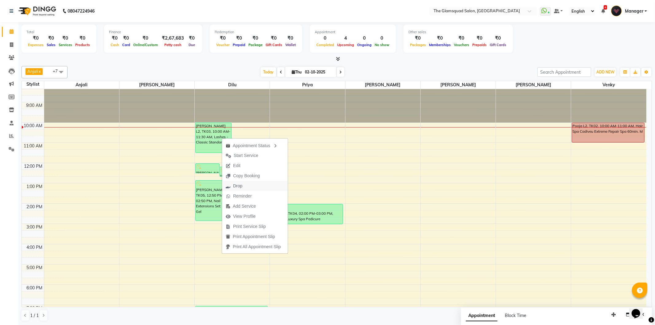
click at [269, 187] on button "Drop" at bounding box center [255, 186] width 66 height 10
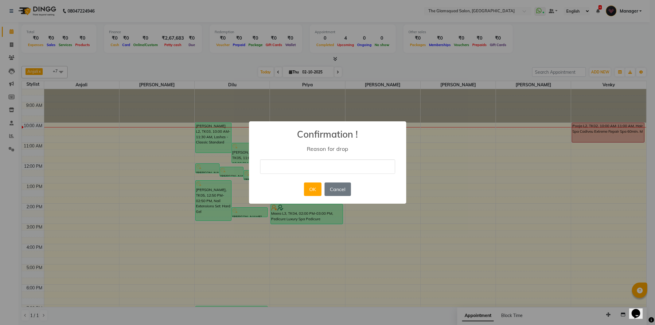
click at [322, 163] on input "text" at bounding box center [327, 166] width 135 height 14
type input "no show"
click at [311, 189] on button "OK" at bounding box center [313, 190] width 18 height 14
